Goal: Information Seeking & Learning: Learn about a topic

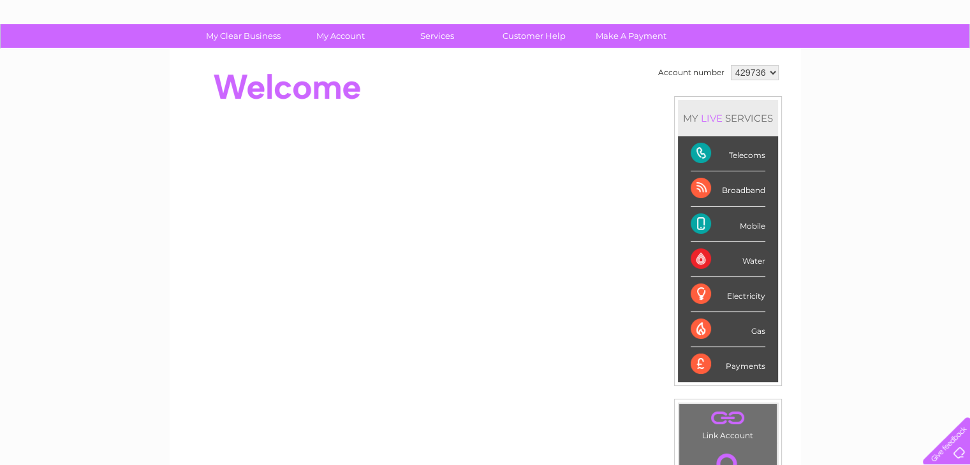
scroll to position [64, 0]
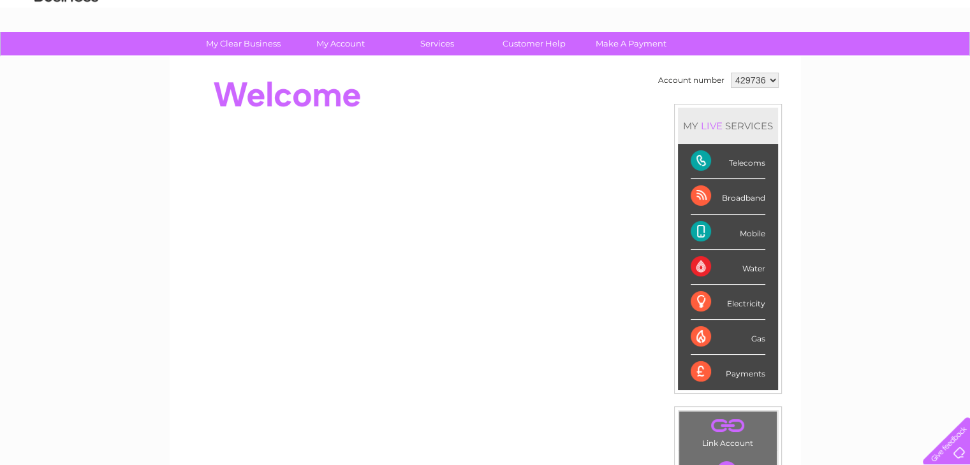
click at [959, 450] on div at bounding box center [943, 438] width 52 height 52
click at [518, 41] on link "Customer Help" at bounding box center [533, 44] width 105 height 24
